Goal: Task Accomplishment & Management: Use online tool/utility

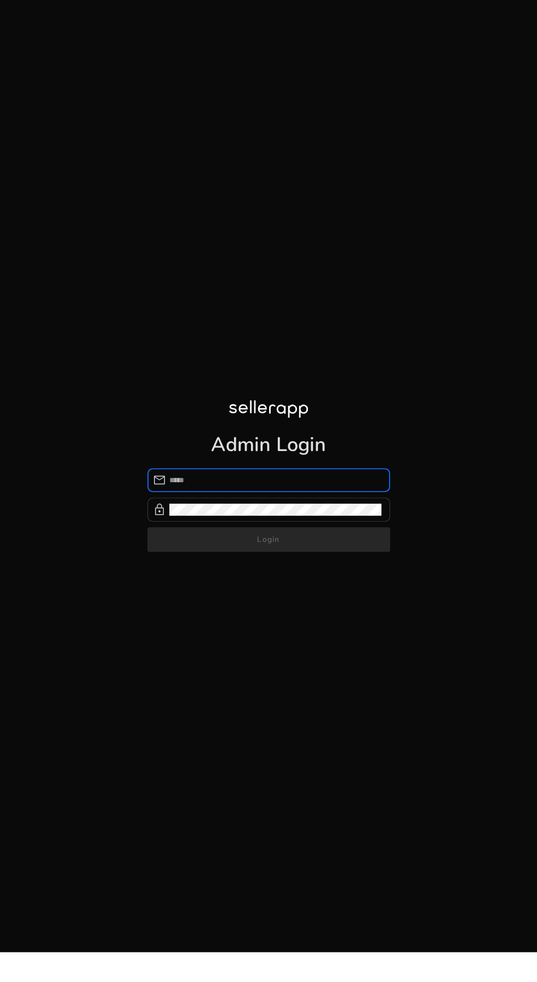
click at [263, 486] on input "email" at bounding box center [275, 480] width 212 height 12
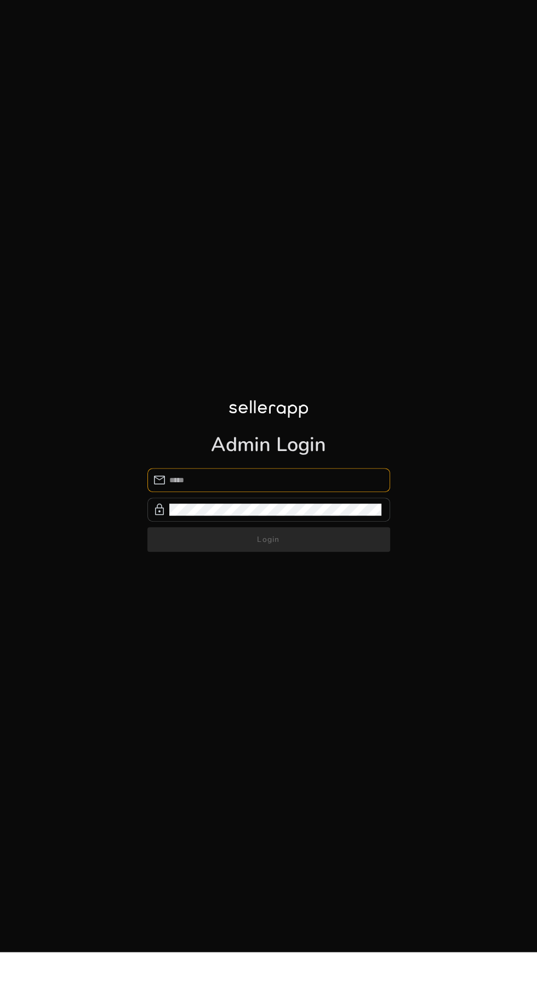
type input "**********"
click button "Login" at bounding box center [268, 539] width 243 height 25
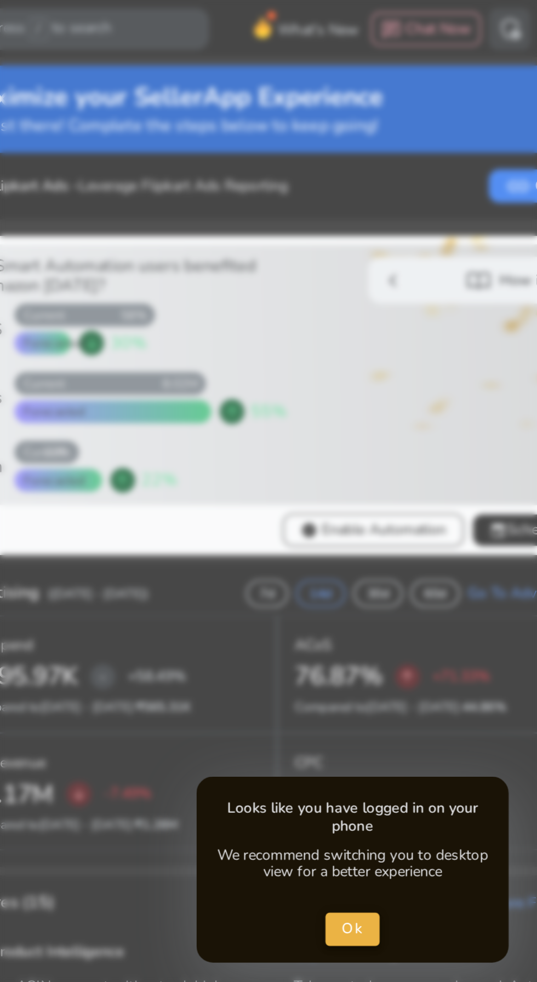
click at [272, 490] on span "Ok" at bounding box center [268, 489] width 11 height 11
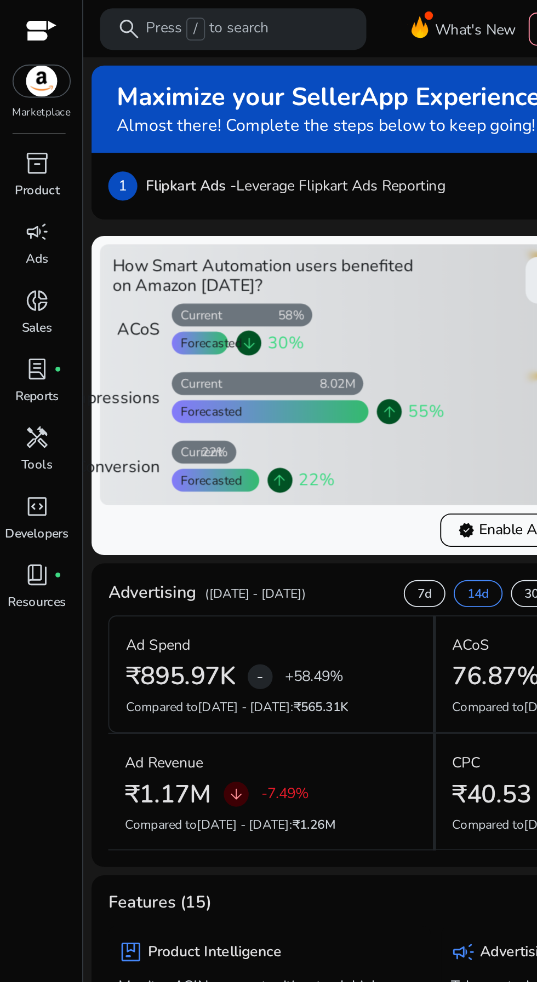
click at [9, 136] on link "campaign Ads" at bounding box center [19, 131] width 39 height 36
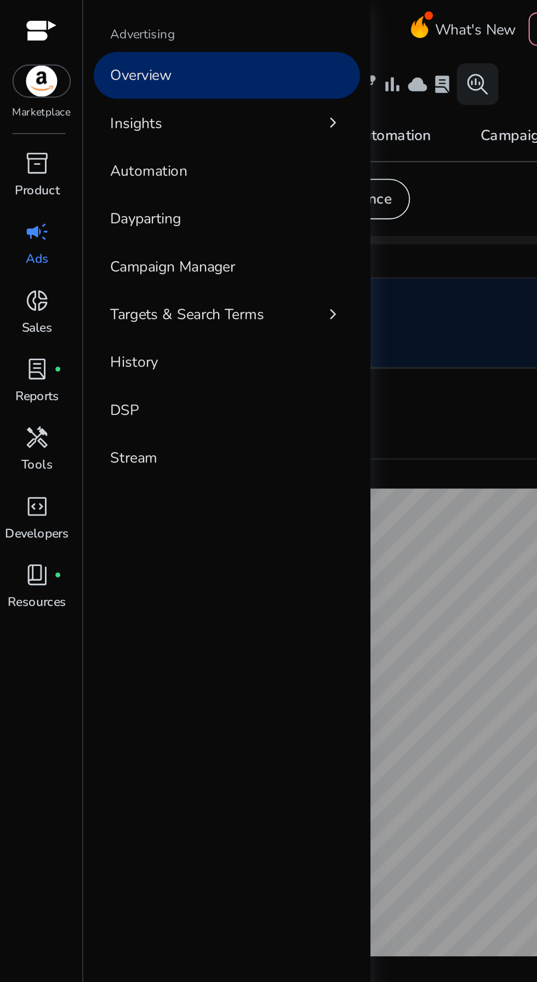
click at [107, 93] on link "Automation" at bounding box center [119, 90] width 140 height 25
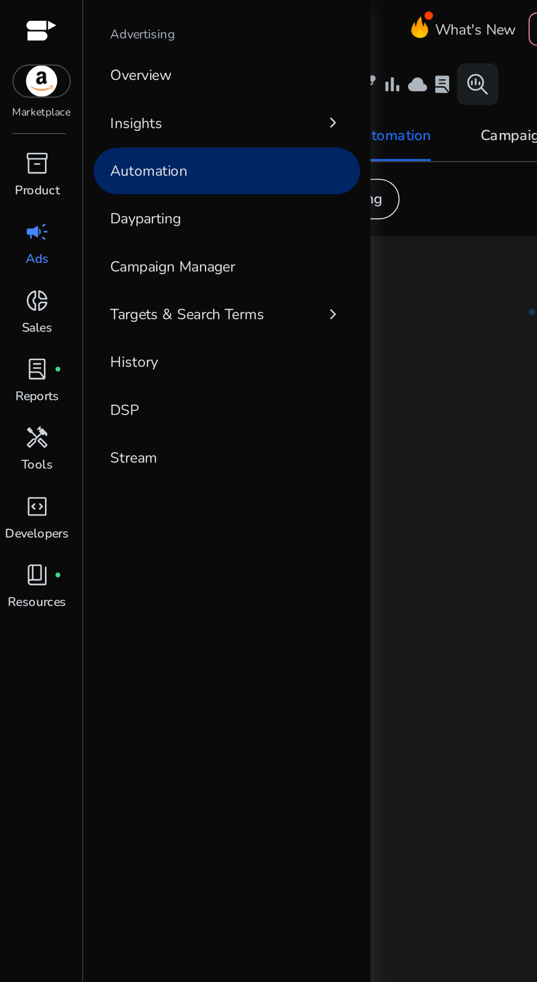
click at [244, 102] on app-sa-custom-tab "Rules Workflows Dayparting" at bounding box center [290, 104] width 484 height 21
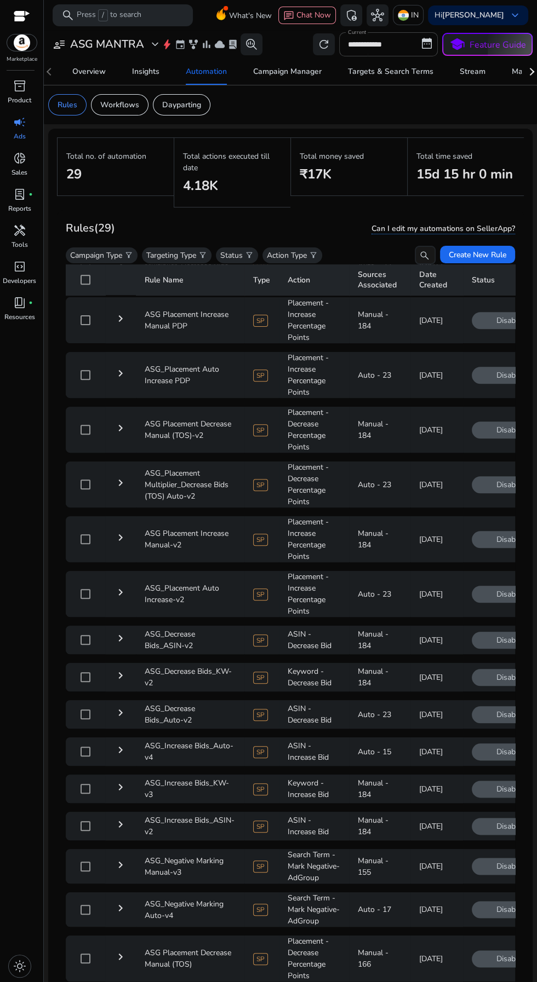
scroll to position [640, 0]
